Goal: Information Seeking & Learning: Learn about a topic

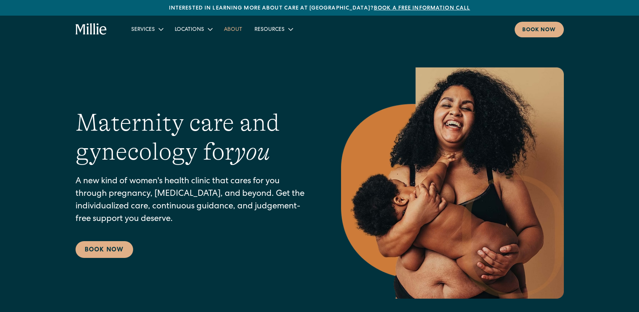
click at [233, 27] on link "About" at bounding box center [233, 29] width 31 height 13
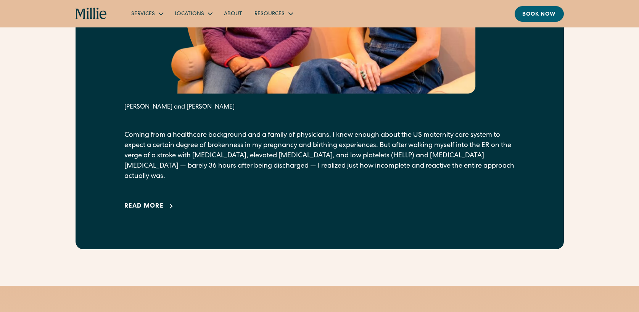
scroll to position [536, 0]
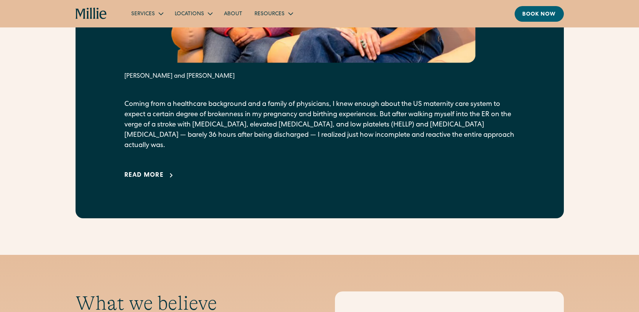
click at [143, 171] on div "Read more" at bounding box center [144, 175] width 40 height 9
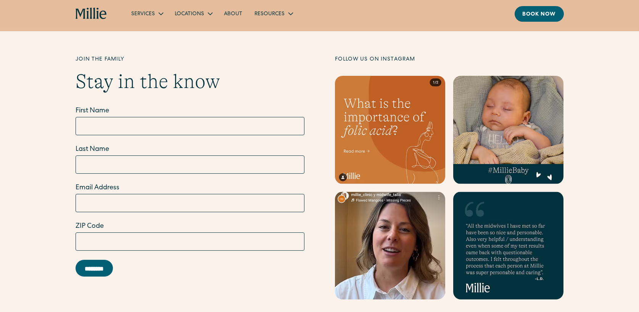
scroll to position [2703, 0]
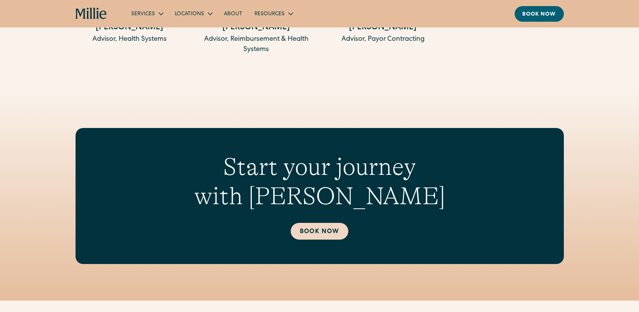
click at [330, 223] on link "Book Now" at bounding box center [320, 231] width 58 height 17
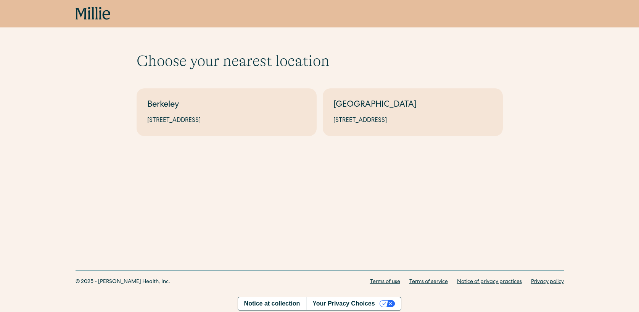
scroll to position [2, 0]
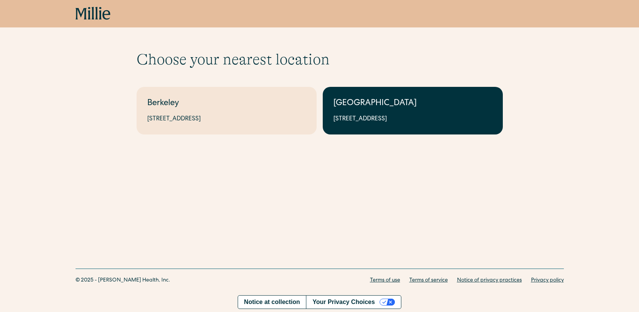
click at [405, 107] on div "[GEOGRAPHIC_DATA]" at bounding box center [412, 104] width 159 height 13
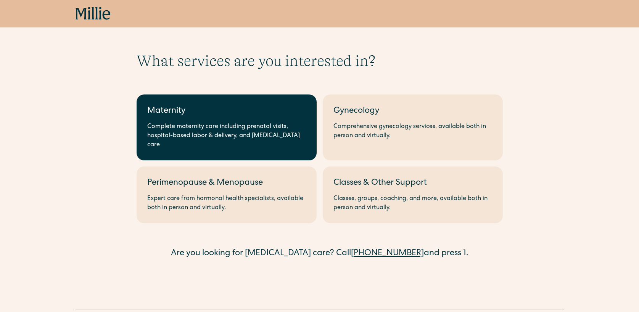
click at [194, 137] on div "Complete maternity care including prenatal visits, hospital-based labor & deliv…" at bounding box center [226, 135] width 159 height 27
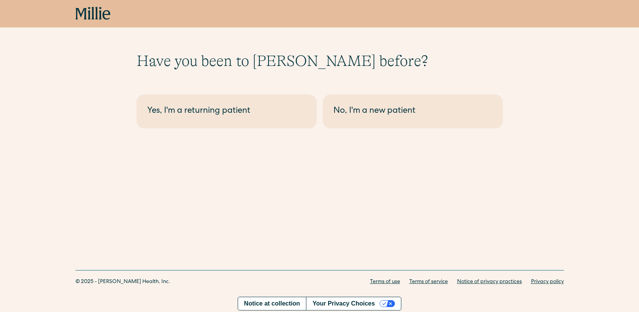
click at [86, 16] on icon at bounding box center [93, 14] width 35 height 14
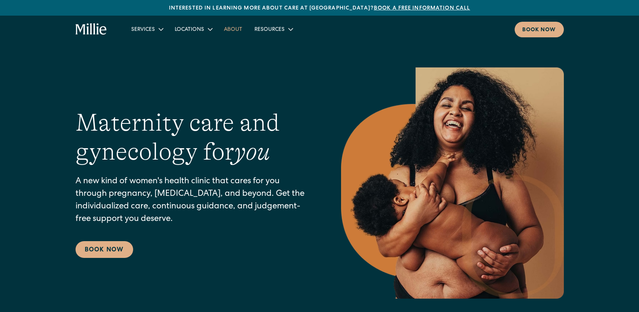
click at [230, 33] on link "About" at bounding box center [233, 29] width 31 height 13
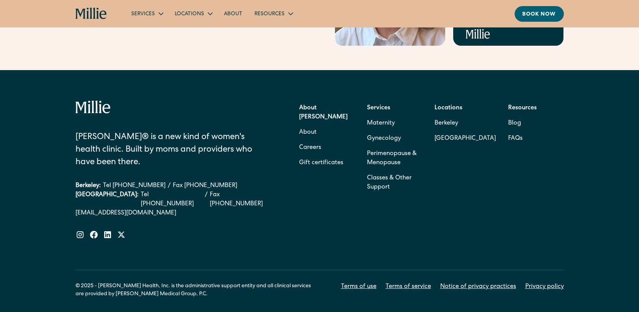
scroll to position [2465, 0]
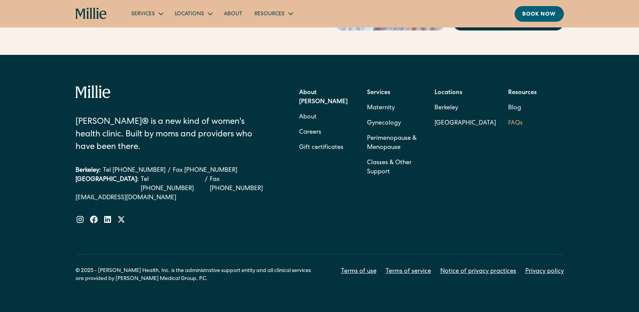
click at [515, 116] on link "FAQs" at bounding box center [515, 123] width 14 height 15
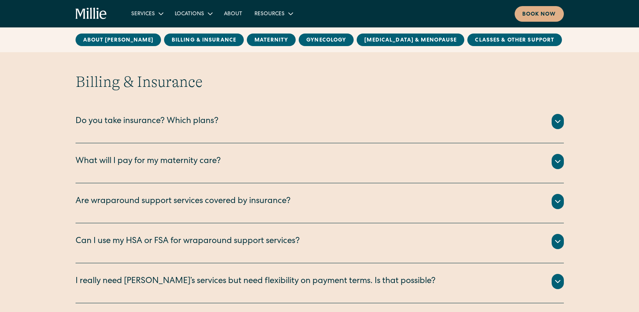
scroll to position [337, 0]
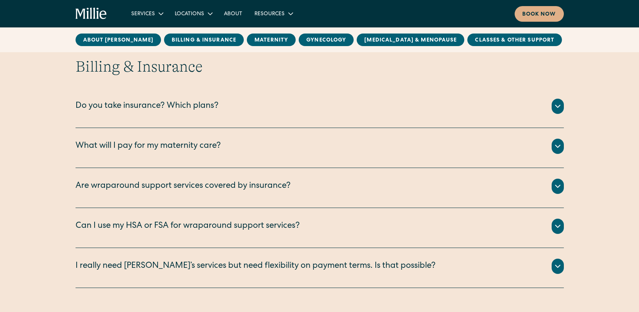
click at [557, 113] on div at bounding box center [558, 106] width 12 height 15
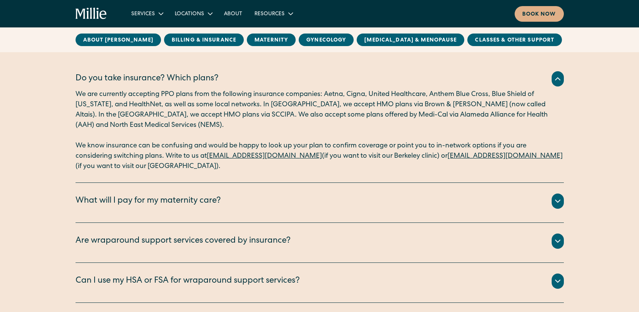
scroll to position [370, 0]
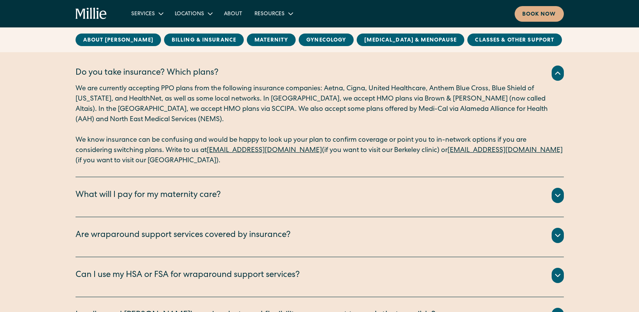
click at [552, 195] on div at bounding box center [558, 195] width 12 height 15
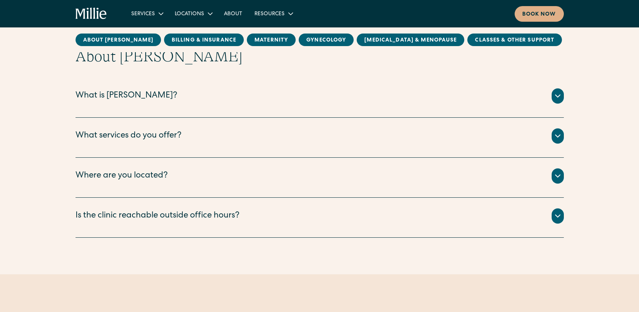
scroll to position [88, 0]
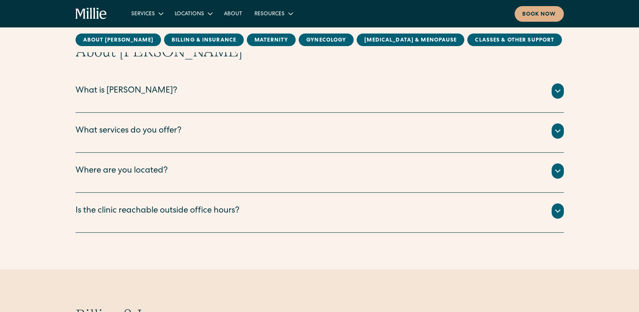
click at [555, 133] on icon at bounding box center [557, 131] width 9 height 9
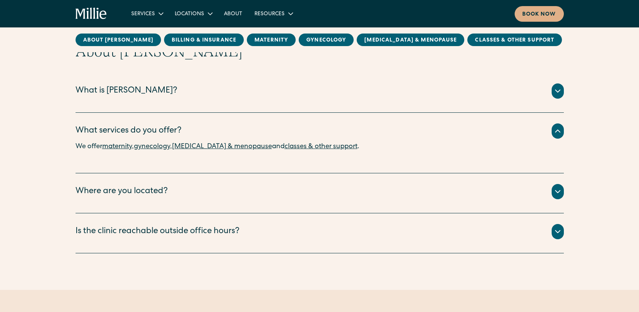
click at [122, 147] on link "maternity" at bounding box center [117, 146] width 30 height 7
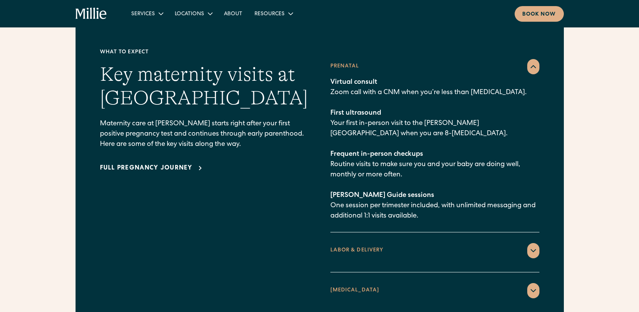
scroll to position [1090, 0]
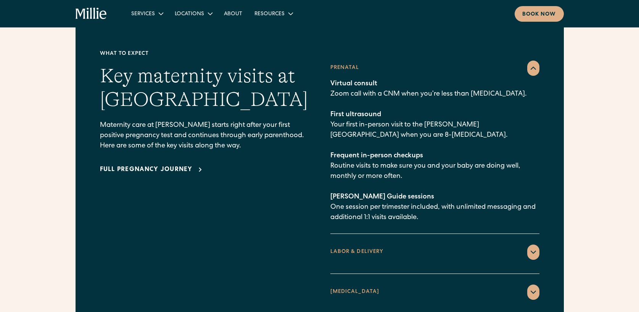
click at [539, 238] on div "What to expect Key maternity visits at [PERSON_NAME] Maternity care at [PERSON_…" at bounding box center [320, 182] width 488 height 350
click at [534, 251] on icon at bounding box center [533, 252] width 5 height 2
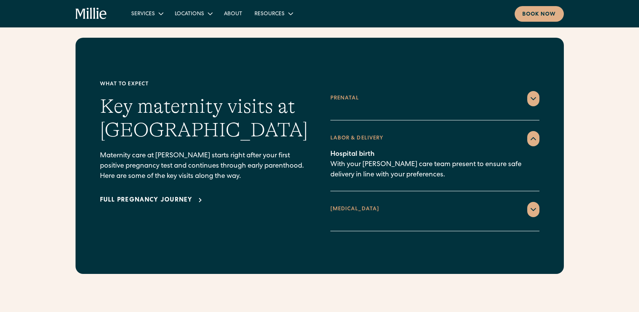
scroll to position [1057, 0]
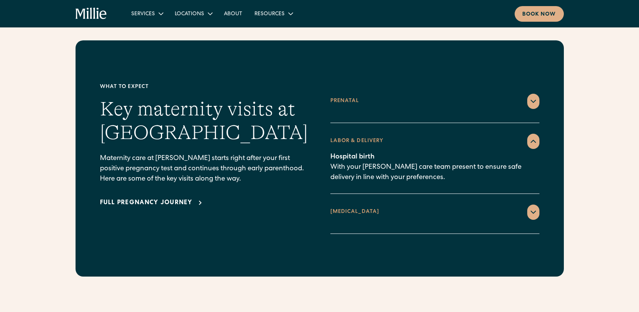
click at [533, 206] on div at bounding box center [533, 212] width 12 height 15
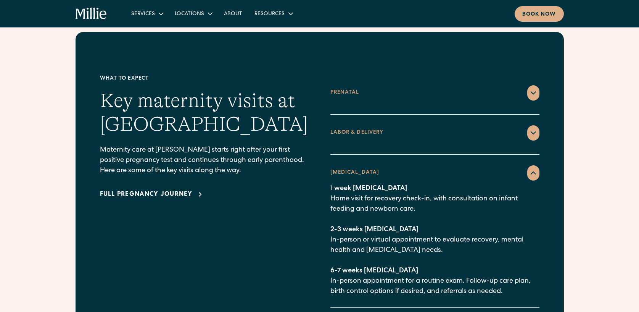
scroll to position [1071, 0]
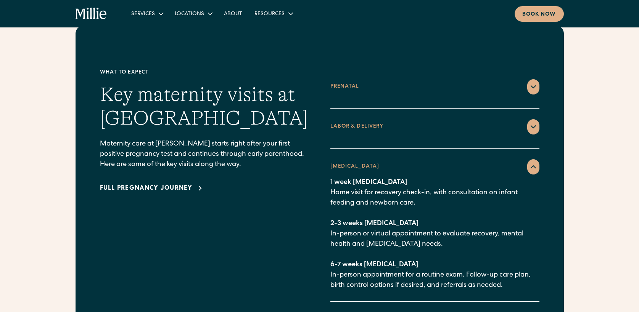
click at [160, 184] on div "Full pregnancy journey" at bounding box center [146, 188] width 93 height 9
click at [534, 121] on div at bounding box center [533, 126] width 12 height 15
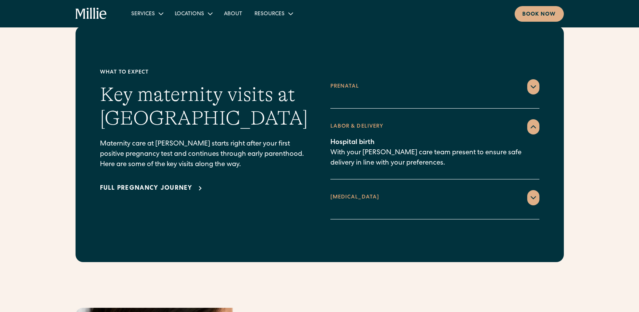
click at [534, 82] on icon at bounding box center [533, 86] width 9 height 9
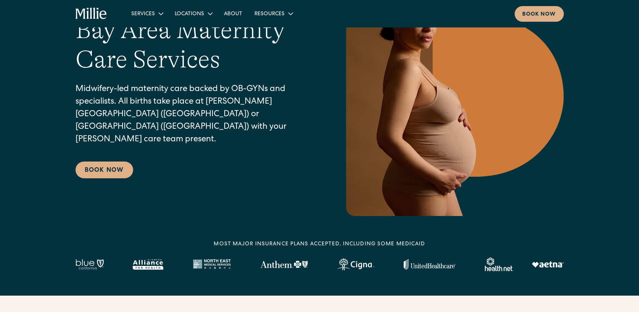
scroll to position [0, 0]
